Goal: Task Accomplishment & Management: Use online tool/utility

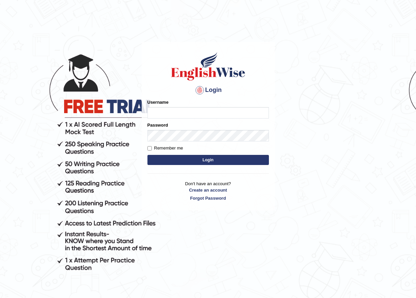
type input "rakeshk_parramatta"
click at [206, 162] on button "Login" at bounding box center [207, 160] width 121 height 10
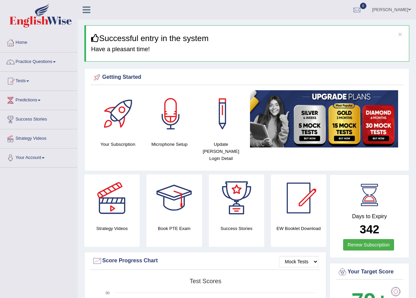
click at [29, 81] on span at bounding box center [27, 81] width 3 height 1
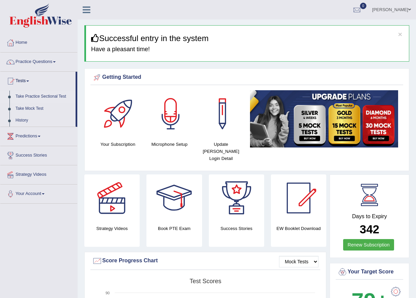
click at [21, 96] on link "Take Practice Sectional Test" at bounding box center [43, 97] width 63 height 12
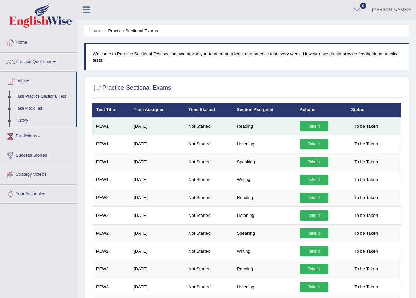
click at [314, 127] on link "Take it" at bounding box center [313, 126] width 29 height 10
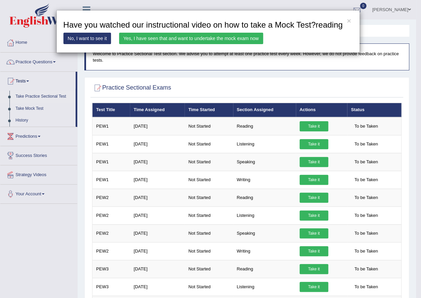
click at [351, 21] on h3 "Have you watched our instructional video on how to take a Mock Test?reading" at bounding box center [207, 25] width 289 height 9
click at [349, 21] on button "×" at bounding box center [349, 20] width 4 height 7
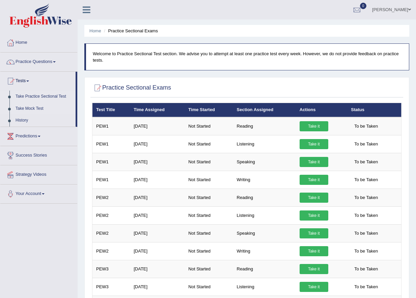
click at [30, 108] on link "Take Mock Test" at bounding box center [43, 109] width 63 height 12
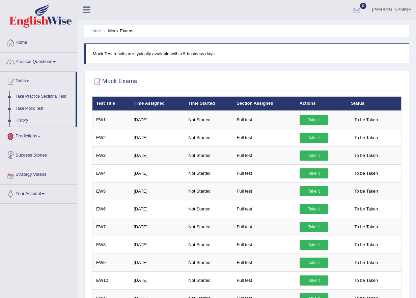
click at [20, 96] on link "Take Practice Sectional Test" at bounding box center [43, 97] width 63 height 12
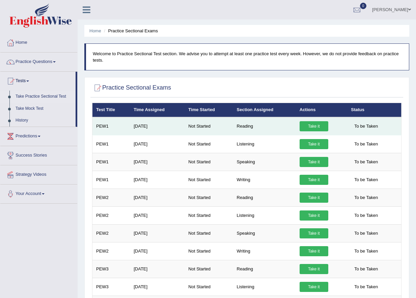
click at [312, 128] on link "Take it" at bounding box center [313, 126] width 29 height 10
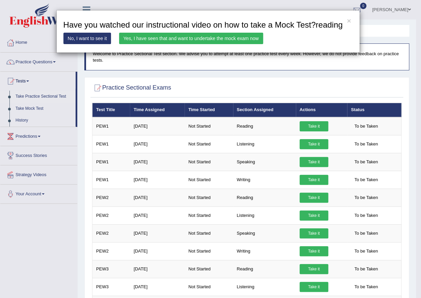
click at [81, 39] on link "No, I want to see it" at bounding box center [87, 38] width 48 height 11
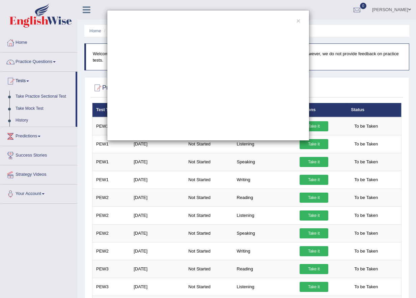
drag, startPoint x: 277, startPoint y: 262, endPoint x: 277, endPoint y: 266, distance: 4.1
click at [277, 262] on div "×" at bounding box center [208, 149] width 416 height 298
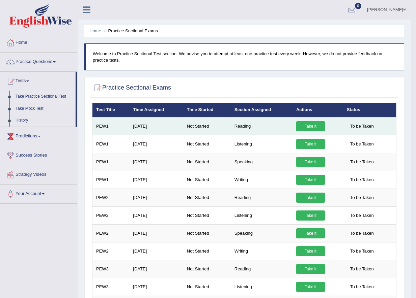
click at [298, 128] on link "Take it" at bounding box center [310, 126] width 29 height 10
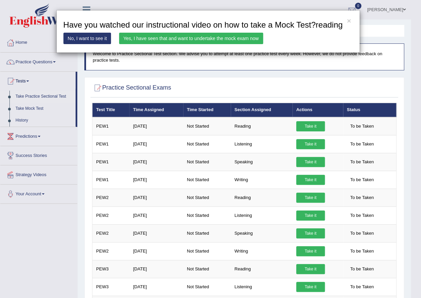
click at [81, 39] on link "No, I want to see it" at bounding box center [87, 38] width 48 height 11
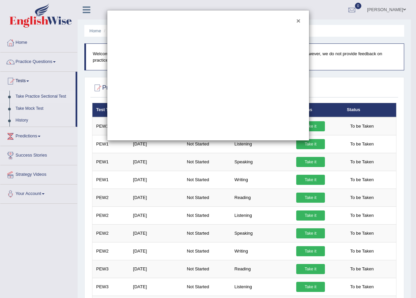
click at [298, 20] on button "×" at bounding box center [298, 20] width 4 height 7
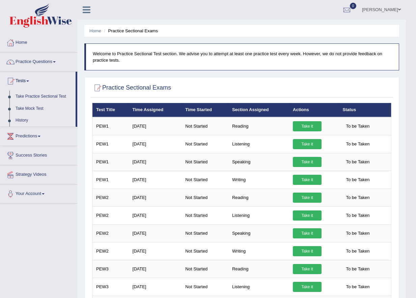
click at [56, 61] on span at bounding box center [54, 61] width 3 height 1
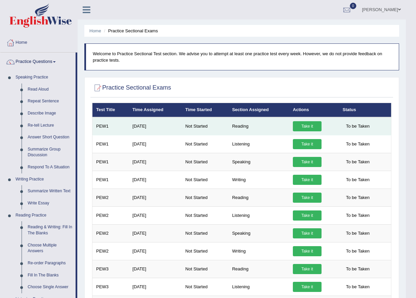
click at [301, 128] on link "Take it" at bounding box center [307, 126] width 29 height 10
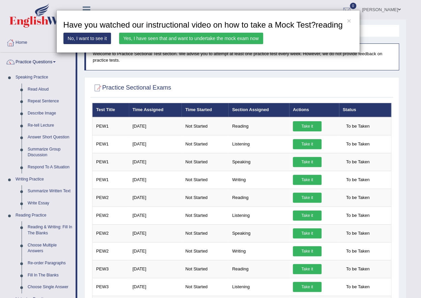
click at [206, 38] on link "Yes, I have seen that and want to undertake the mock exam now" at bounding box center [191, 38] width 144 height 11
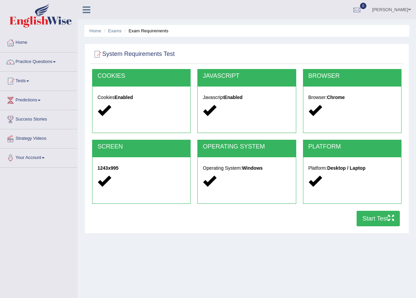
click at [369, 222] on button "Start Test" at bounding box center [377, 219] width 43 height 16
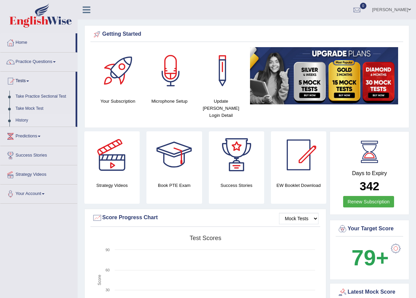
click at [21, 120] on link "History" at bounding box center [43, 121] width 63 height 12
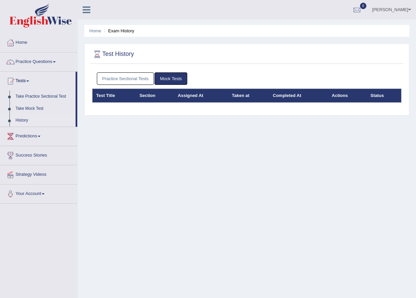
click at [170, 78] on link "Mock Tests" at bounding box center [170, 79] width 33 height 12
click at [30, 108] on link "Take Mock Test" at bounding box center [43, 109] width 63 height 12
click at [27, 109] on link "Take Mock Test" at bounding box center [43, 109] width 63 height 12
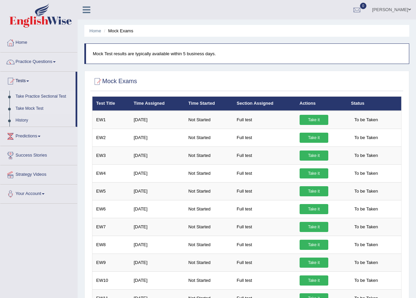
click at [45, 97] on link "Take Practice Sectional Test" at bounding box center [43, 97] width 63 height 12
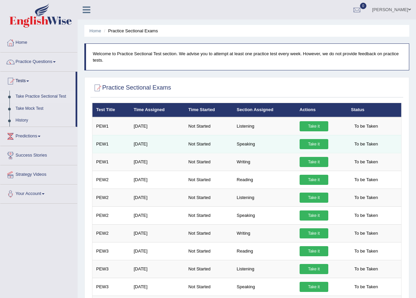
click at [308, 144] on link "Take it" at bounding box center [313, 144] width 29 height 10
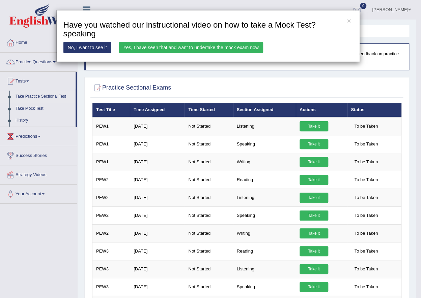
click at [143, 45] on link "Yes, I have seen that and want to undertake the mock exam now" at bounding box center [191, 47] width 144 height 11
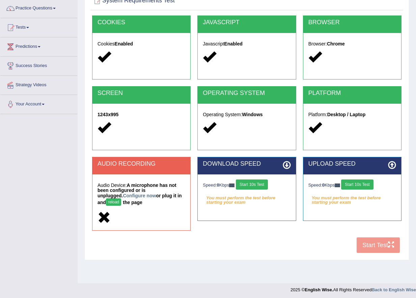
scroll to position [56, 0]
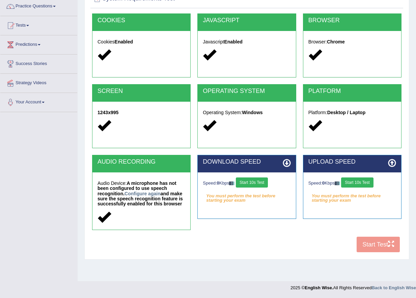
click at [257, 181] on button "Start 10s Test" at bounding box center [252, 183] width 32 height 10
click at [269, 183] on button "Start 10s Test" at bounding box center [262, 183] width 32 height 10
click at [356, 183] on button "Start 10s Test" at bounding box center [357, 183] width 32 height 10
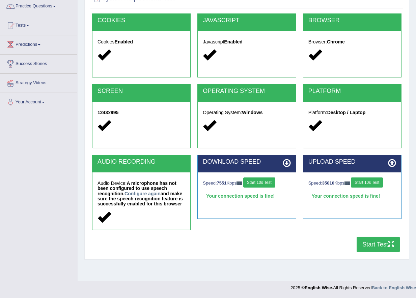
click at [369, 243] on button "Start Test" at bounding box center [377, 245] width 43 height 16
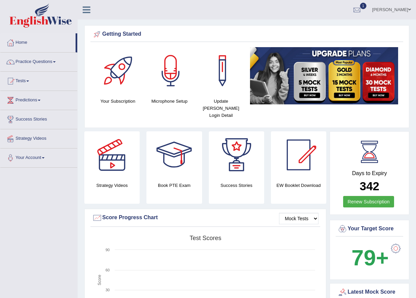
click at [29, 81] on span at bounding box center [27, 81] width 3 height 1
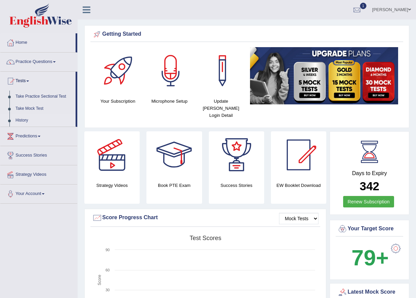
click at [22, 121] on link "History" at bounding box center [43, 121] width 63 height 12
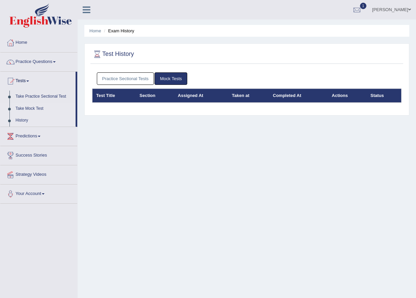
click at [37, 109] on link "Take Mock Test" at bounding box center [43, 109] width 63 height 12
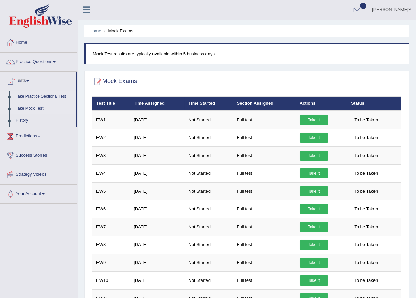
click at [35, 96] on link "Take Practice Sectional Test" at bounding box center [43, 97] width 63 height 12
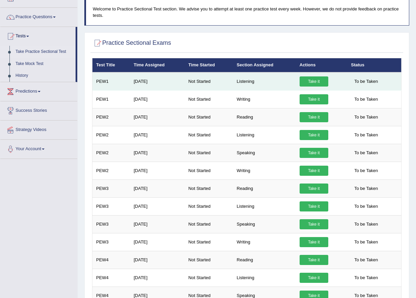
click at [315, 83] on link "Take it" at bounding box center [313, 82] width 29 height 10
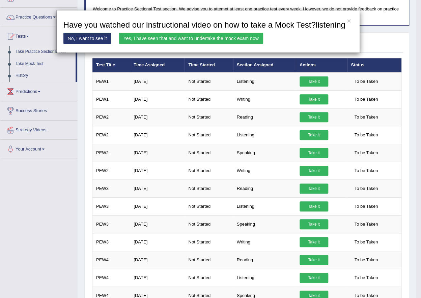
click at [180, 38] on link "Yes, I have seen that and want to undertake the mock exam now" at bounding box center [191, 38] width 144 height 11
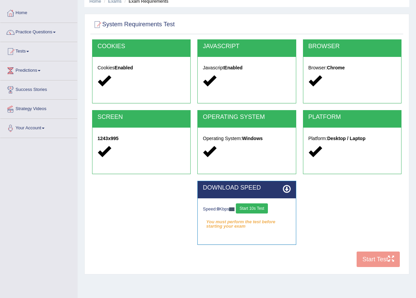
scroll to position [56, 0]
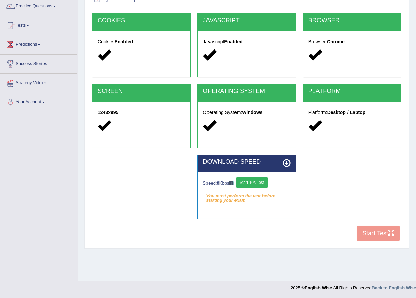
click at [248, 181] on button "Start 10s Test" at bounding box center [252, 183] width 32 height 10
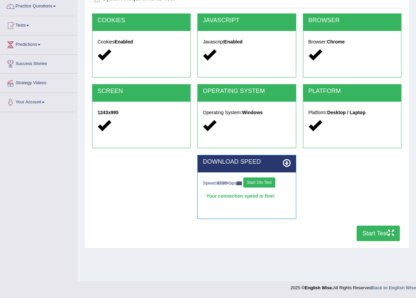
click at [371, 233] on button "Start Test" at bounding box center [377, 234] width 43 height 16
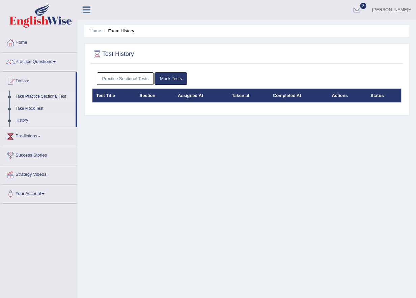
click at [27, 96] on link "Take Practice Sectional Test" at bounding box center [43, 97] width 63 height 12
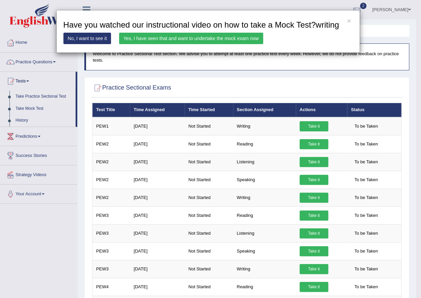
click at [173, 38] on link "Yes, I have seen that and want to undertake the mock exam now" at bounding box center [191, 38] width 144 height 11
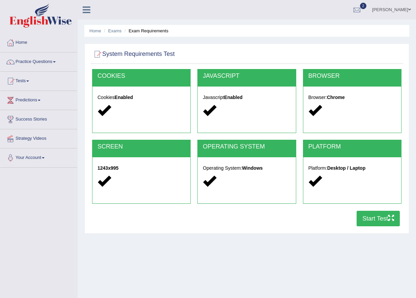
click at [368, 218] on button "Start Test" at bounding box center [377, 219] width 43 height 16
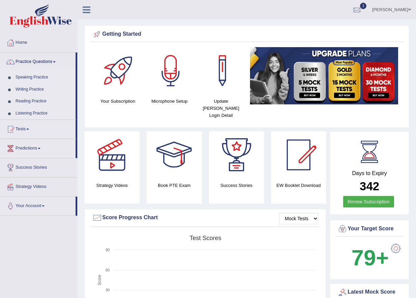
click at [29, 128] on link "Tests" at bounding box center [37, 128] width 75 height 17
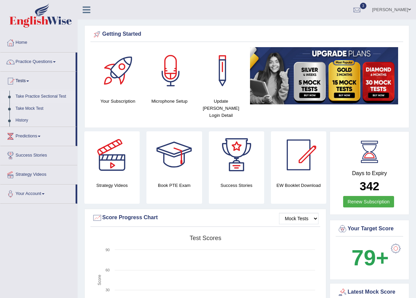
click at [38, 95] on link "Take Practice Sectional Test" at bounding box center [43, 97] width 63 height 12
